Goal: Information Seeking & Learning: Find specific fact

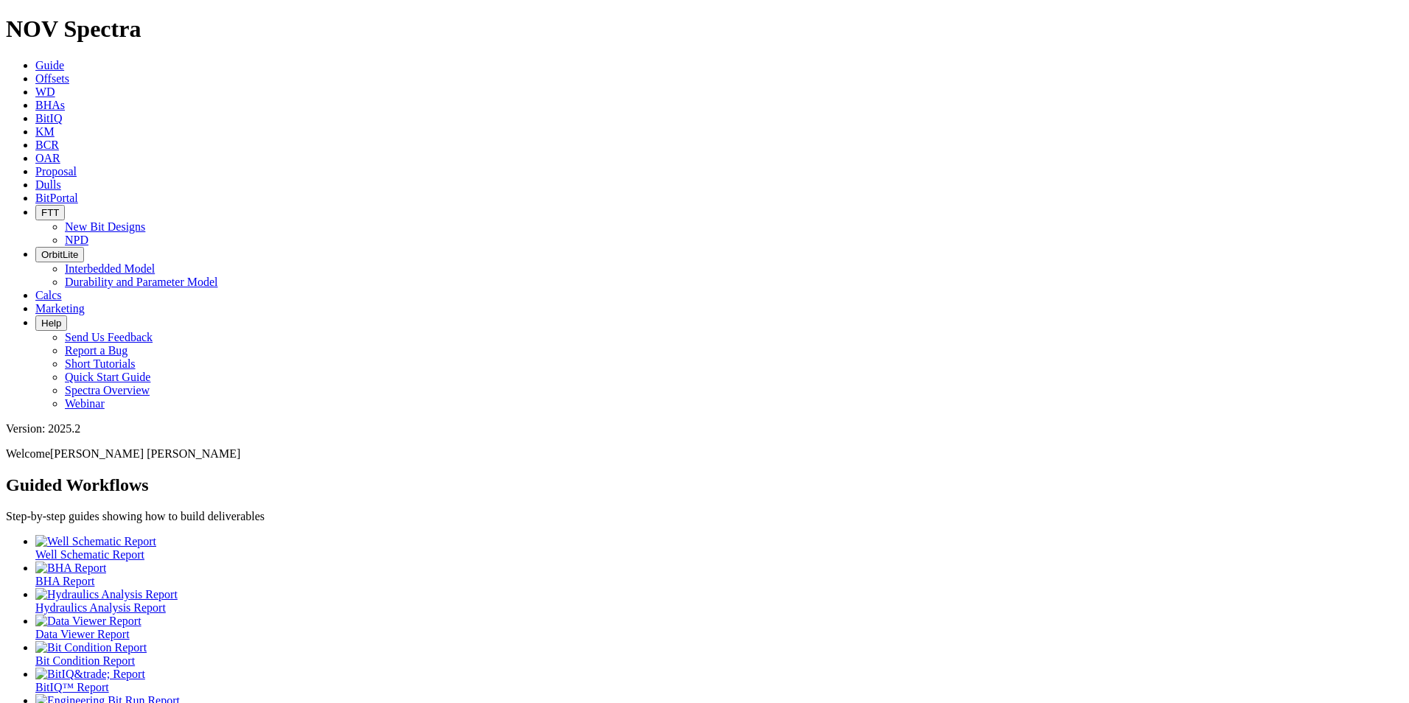
click at [35, 178] on icon at bounding box center [35, 184] width 0 height 13
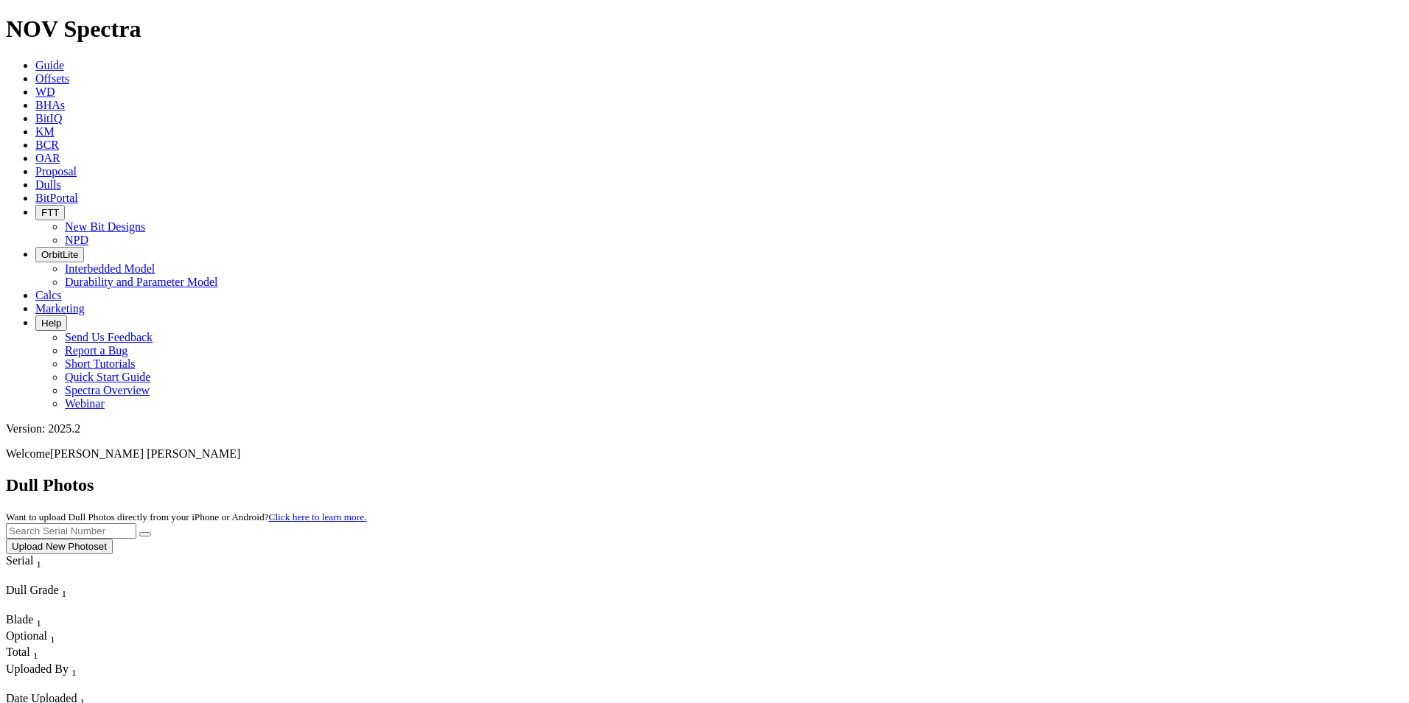
click at [136, 523] on input "text" at bounding box center [71, 530] width 130 height 15
paste input "A317889"
click at [151, 532] on button "submit" at bounding box center [145, 534] width 12 height 4
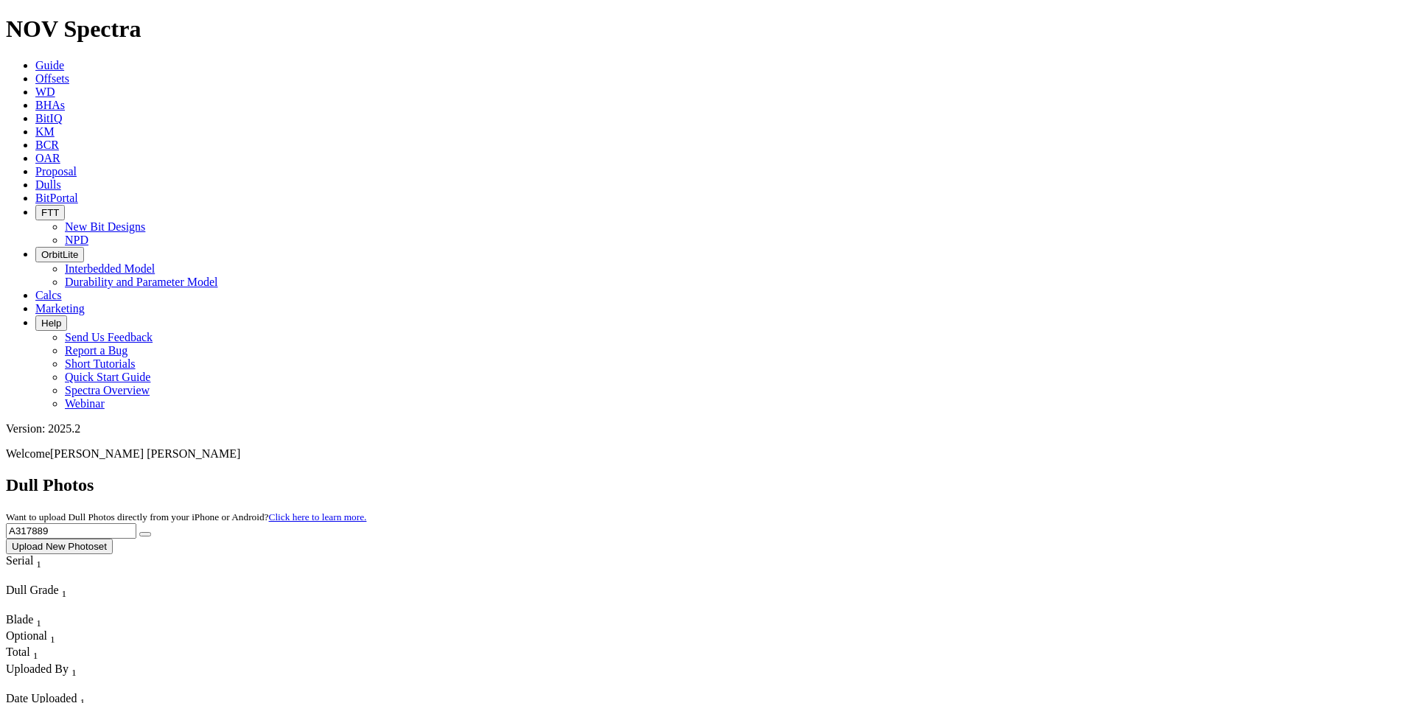
drag, startPoint x: 1110, startPoint y: 71, endPoint x: 1024, endPoint y: 74, distance: 86.2
click at [1024, 475] on div "Dull Photos Want to upload Dull Photos directly from your iPhone or Android? Cl…" at bounding box center [704, 514] width 1397 height 79
paste input "6889"
click at [145, 534] on icon "submit" at bounding box center [145, 534] width 0 height 0
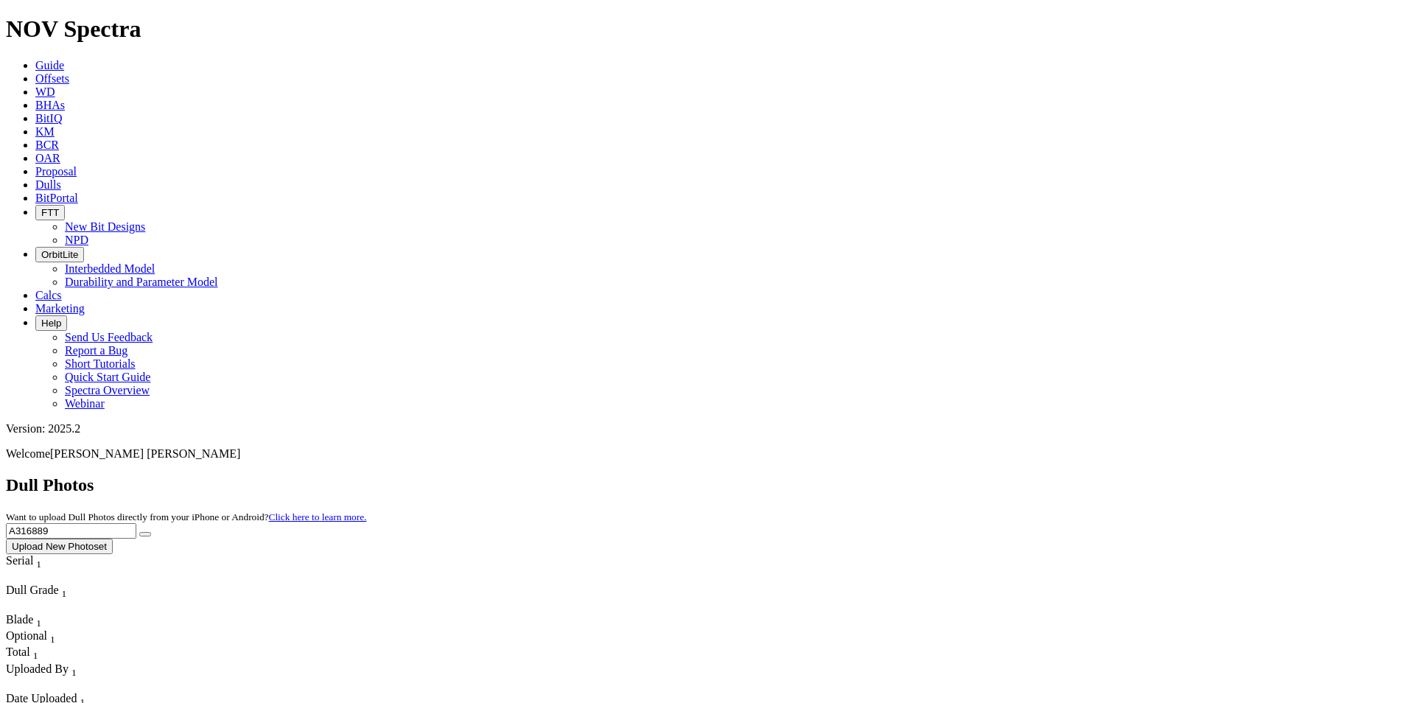
drag, startPoint x: 1091, startPoint y: 70, endPoint x: 996, endPoint y: 69, distance: 94.3
click at [996, 475] on div "Dull Photos Want to upload Dull Photos directly from your iPhone or Android? Cl…" at bounding box center [704, 514] width 1397 height 79
paste input "2825"
type input "A312825"
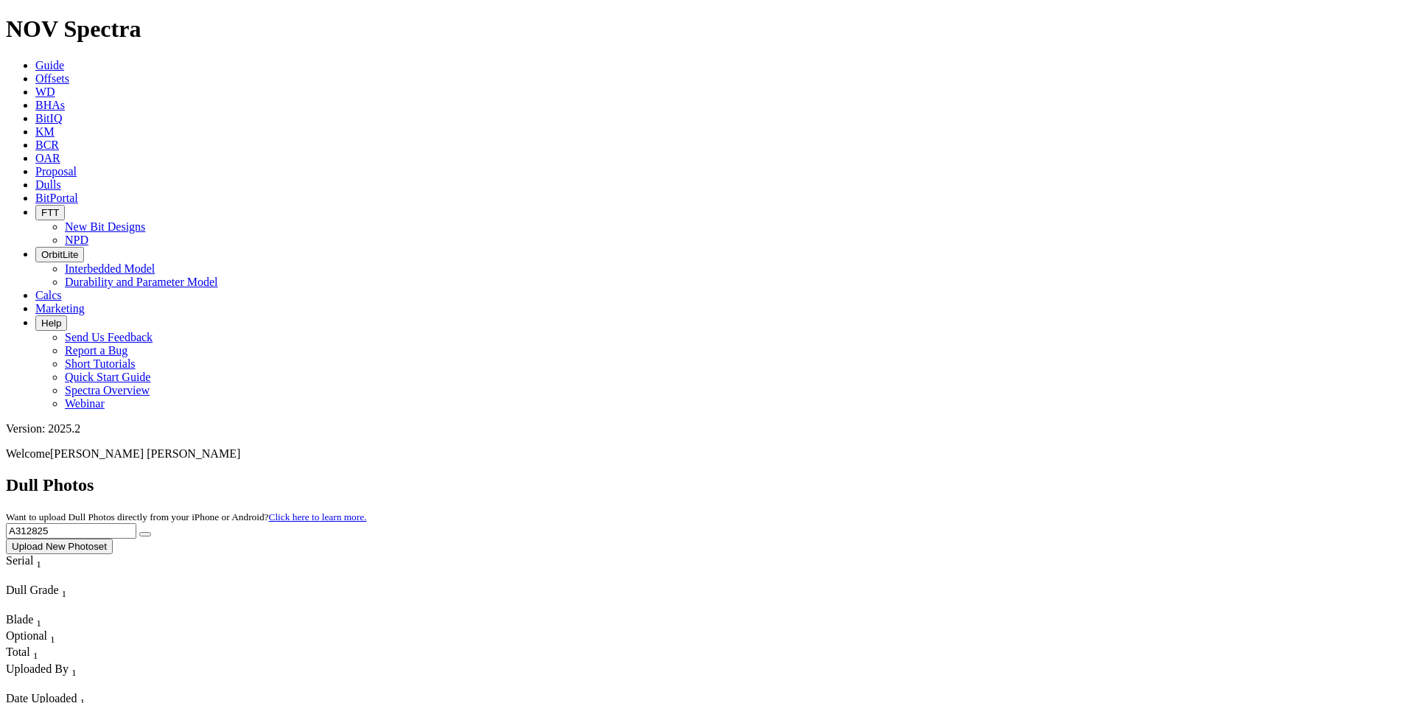
click at [151, 532] on button "submit" at bounding box center [145, 534] width 12 height 4
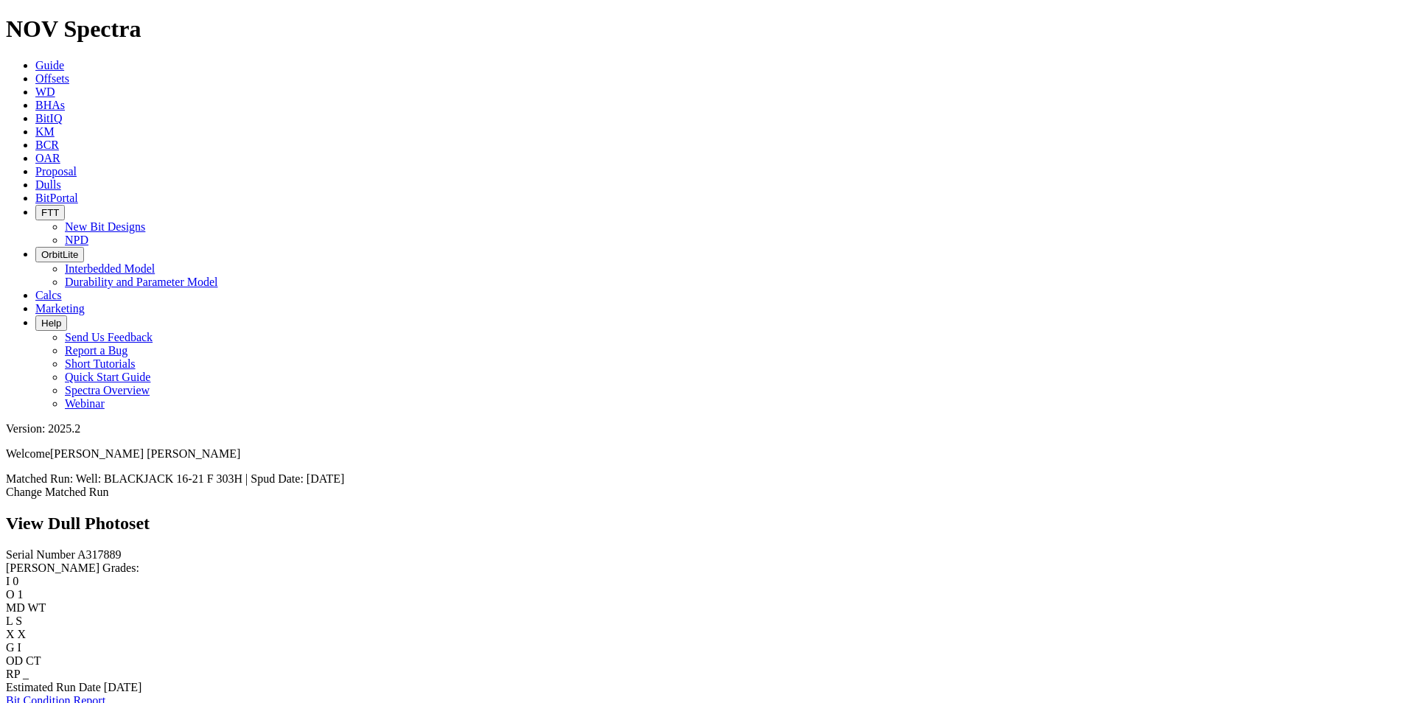
scroll to position [1484, 0]
